Goal: Task Accomplishment & Management: Manage account settings

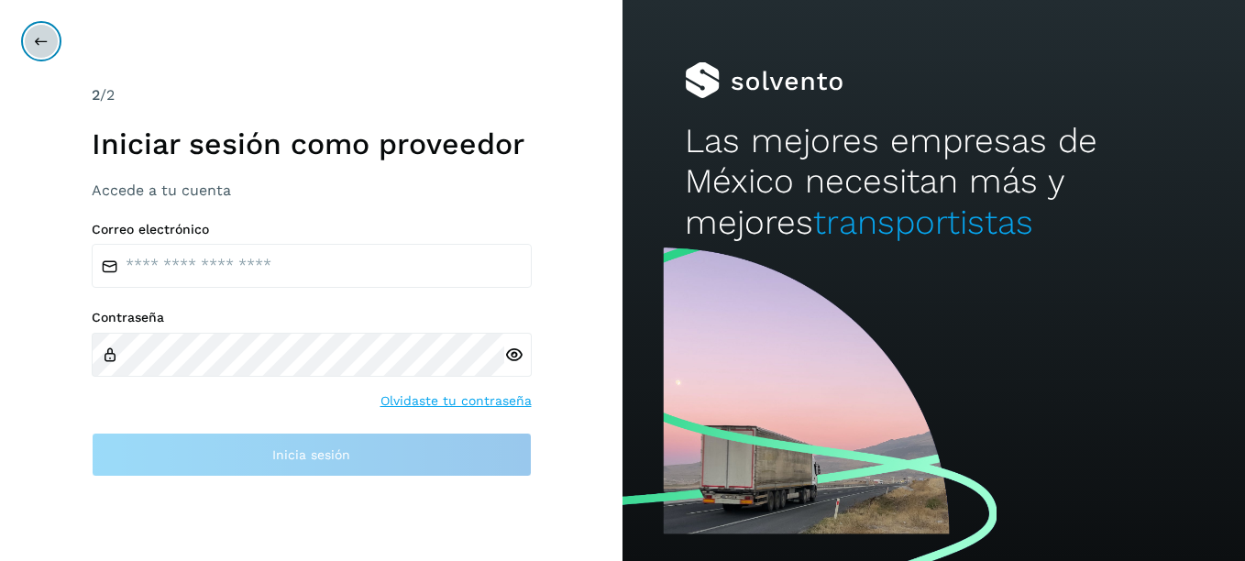
click at [51, 42] on button at bounding box center [41, 41] width 35 height 35
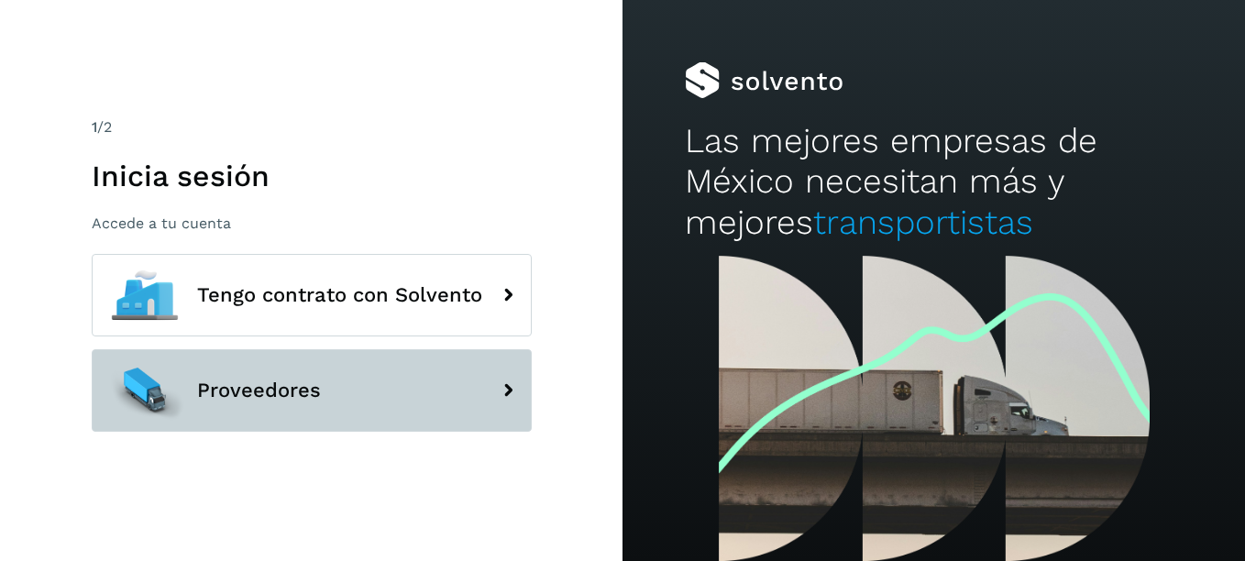
click at [269, 401] on span "Proveedores" at bounding box center [259, 390] width 124 height 22
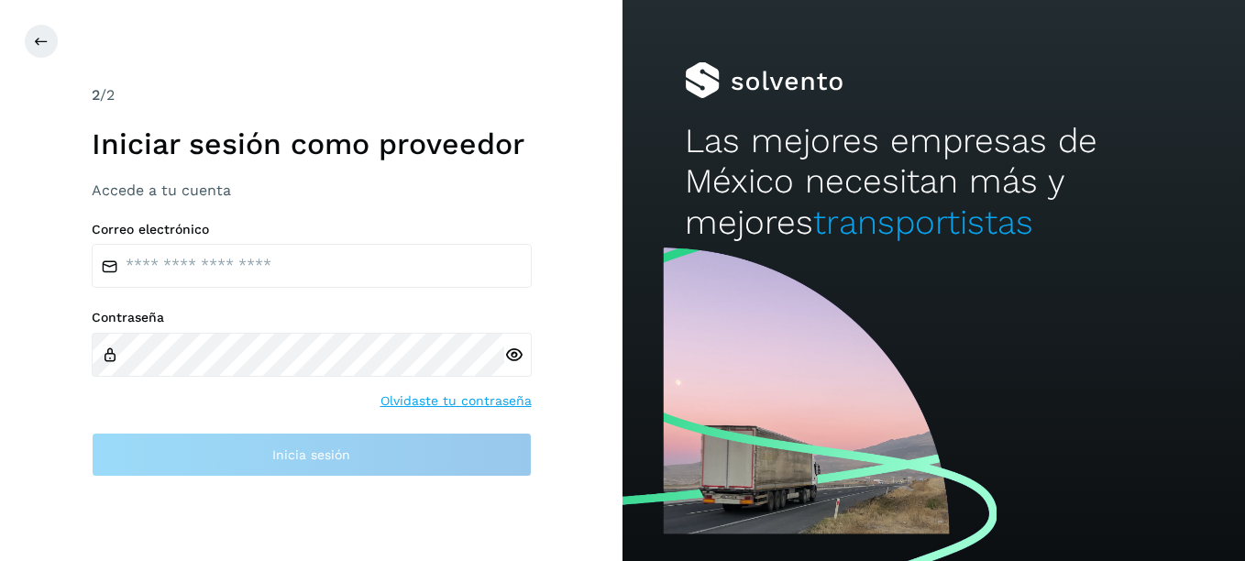
click at [445, 401] on link "Olvidaste tu contraseña" at bounding box center [455, 400] width 151 height 19
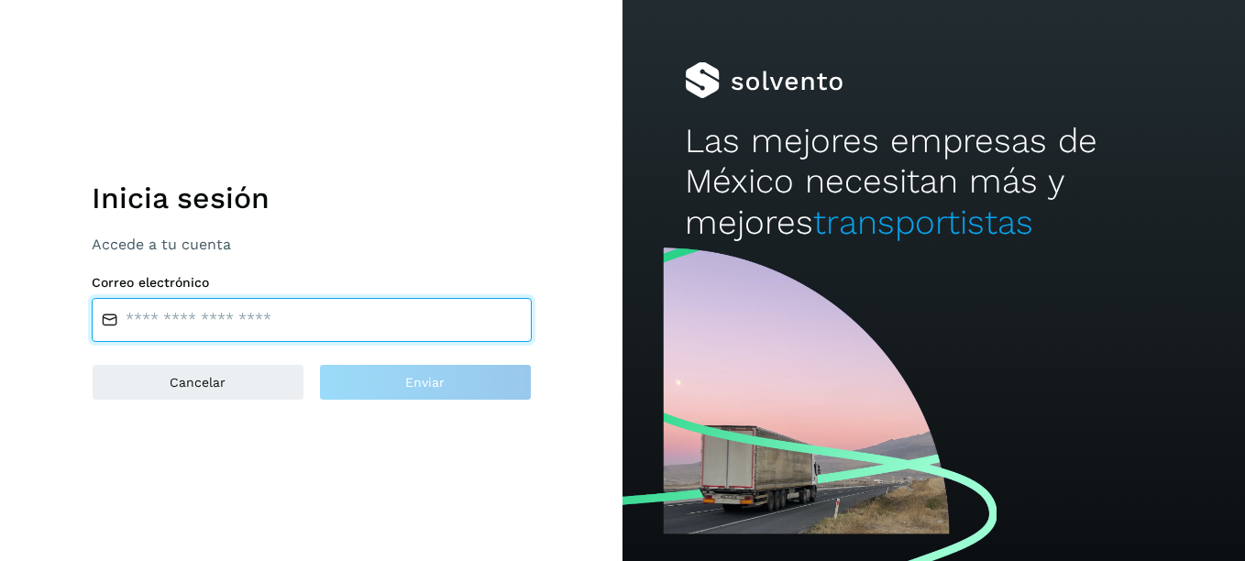
click at [312, 327] on input "email" at bounding box center [312, 320] width 440 height 44
type input "**********"
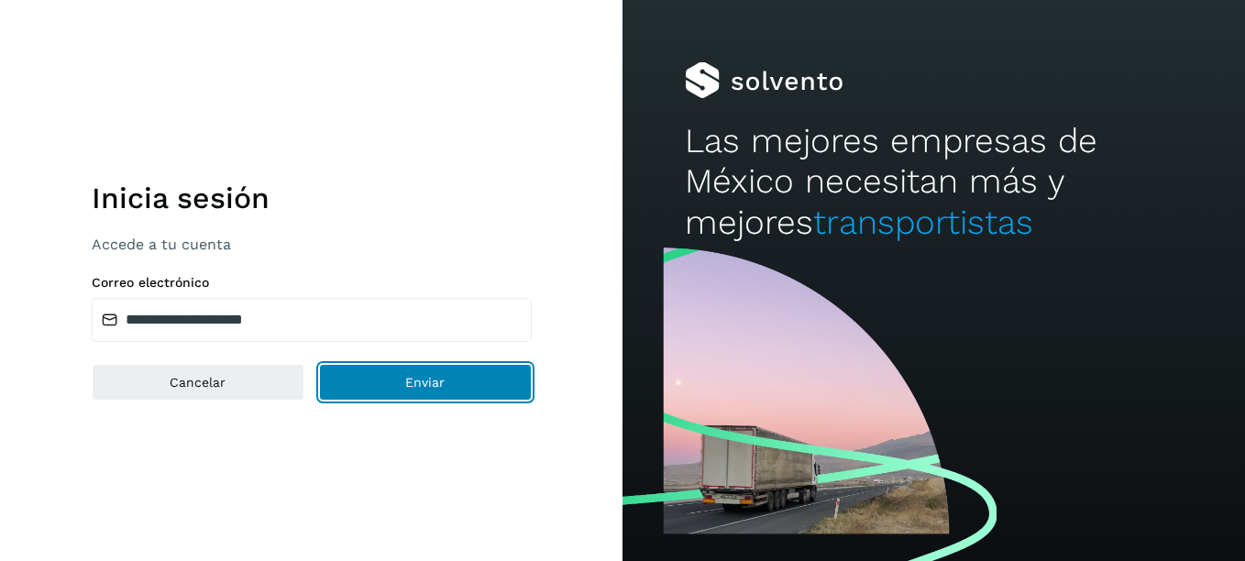
click at [430, 376] on span "Enviar" at bounding box center [424, 382] width 39 height 13
